Goal: Information Seeking & Learning: Compare options

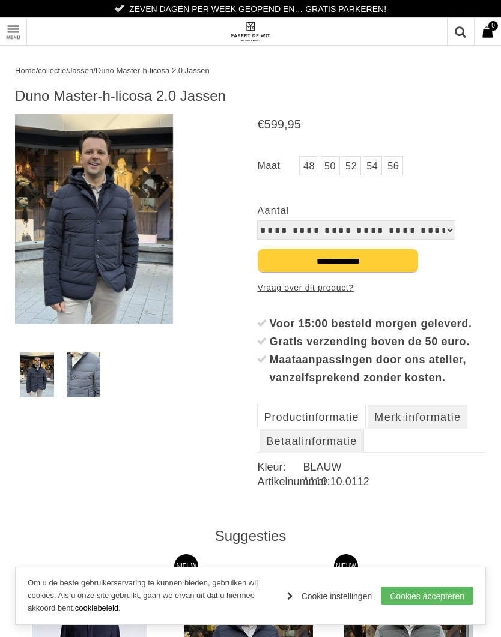
click at [151, 245] on img at bounding box center [94, 219] width 158 height 210
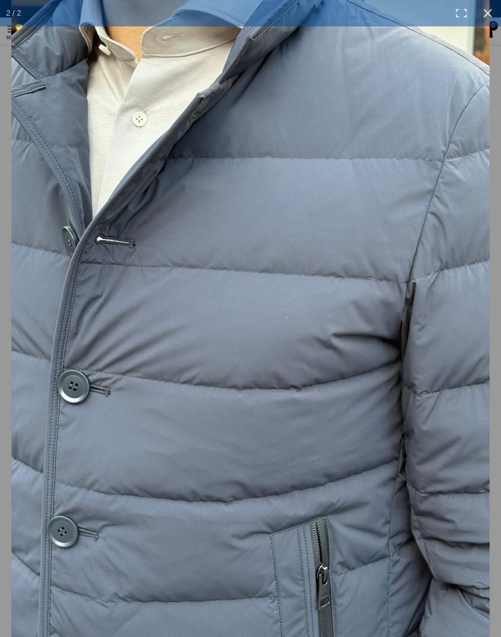
click at [494, 12] on link at bounding box center [487, 13] width 26 height 26
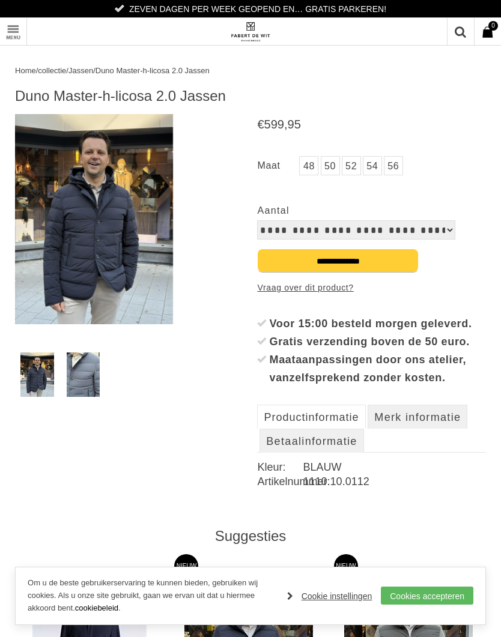
click at [411, 453] on ul "Productinformatie Merk informatie Betaalinformatie" at bounding box center [371, 429] width 229 height 48
click at [111, 225] on img at bounding box center [94, 219] width 158 height 210
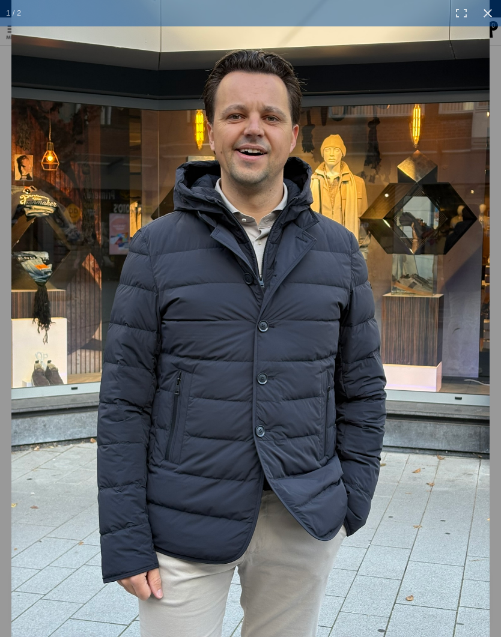
click at [486, 4] on link at bounding box center [487, 13] width 26 height 26
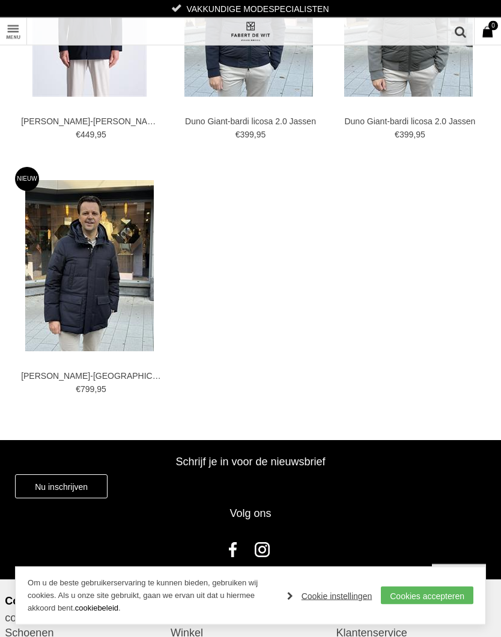
scroll to position [642, 0]
click at [0, 0] on img at bounding box center [0, 0] width 0 height 0
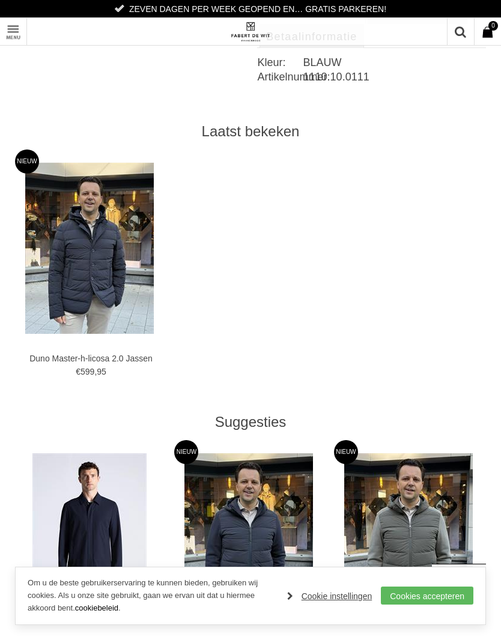
scroll to position [433, 0]
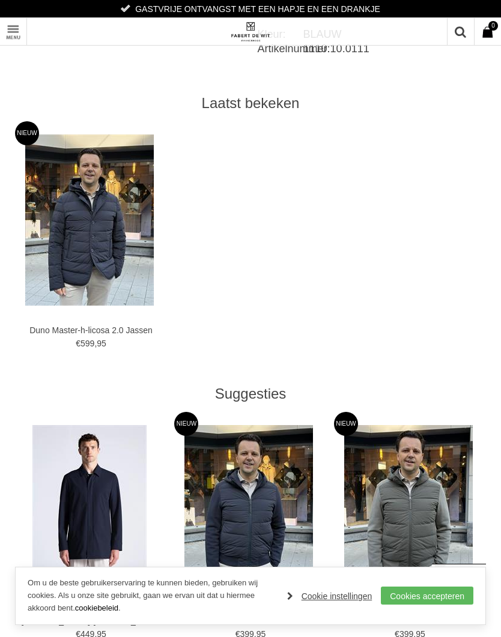
click at [0, 0] on img at bounding box center [0, 0] width 0 height 0
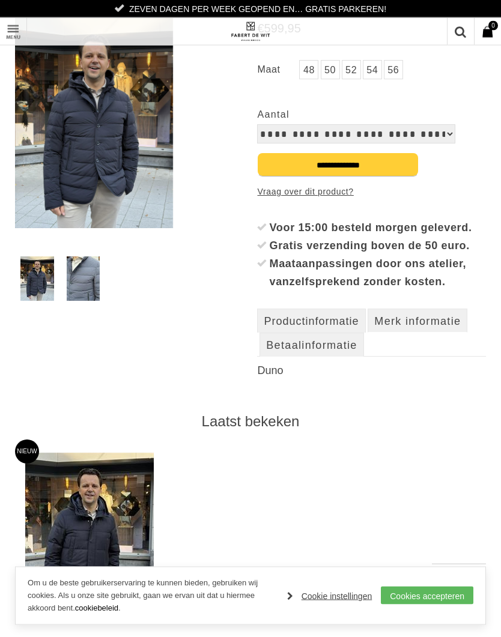
scroll to position [185, 0]
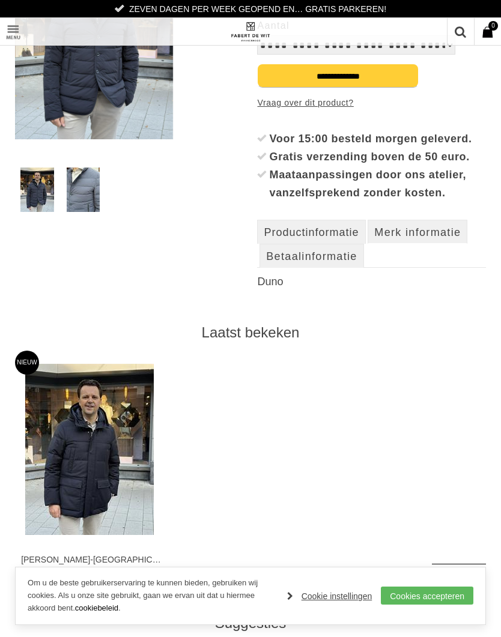
click at [279, 288] on h3 "Duno" at bounding box center [371, 281] width 229 height 13
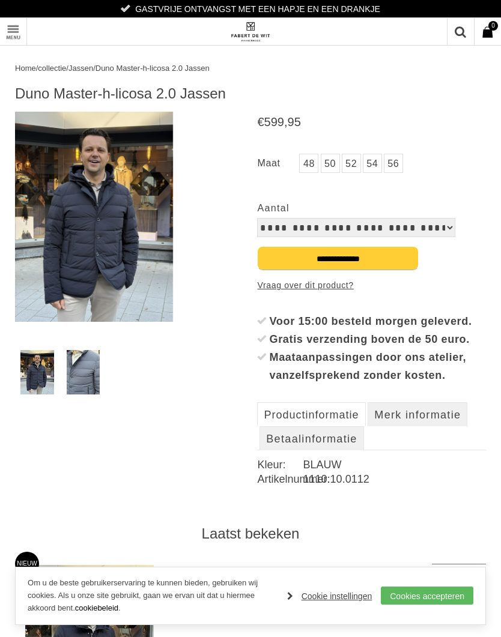
scroll to position [0, 0]
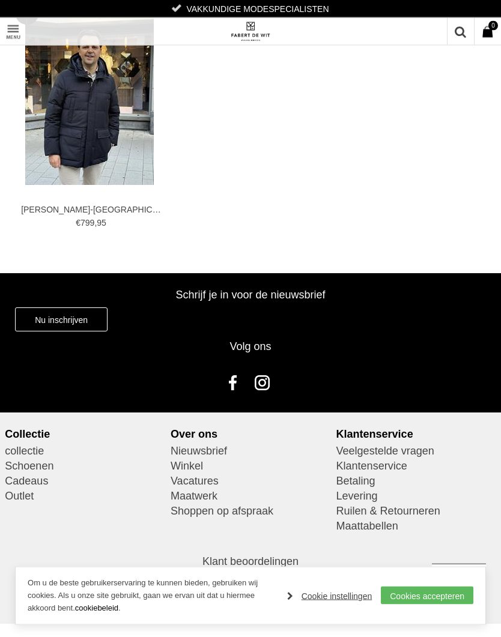
scroll to position [1111, 0]
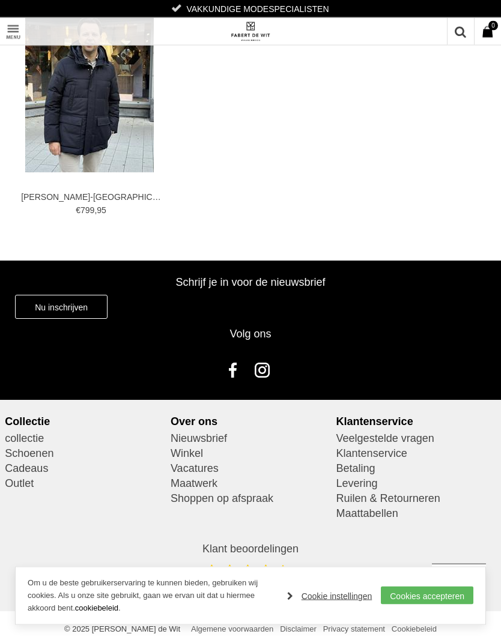
click at [192, 462] on link "Winkel" at bounding box center [251, 454] width 160 height 15
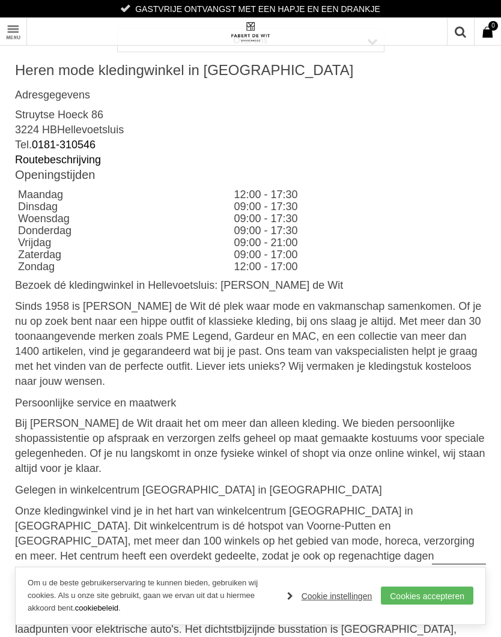
scroll to position [2, 0]
